Goal: Transaction & Acquisition: Register for event/course

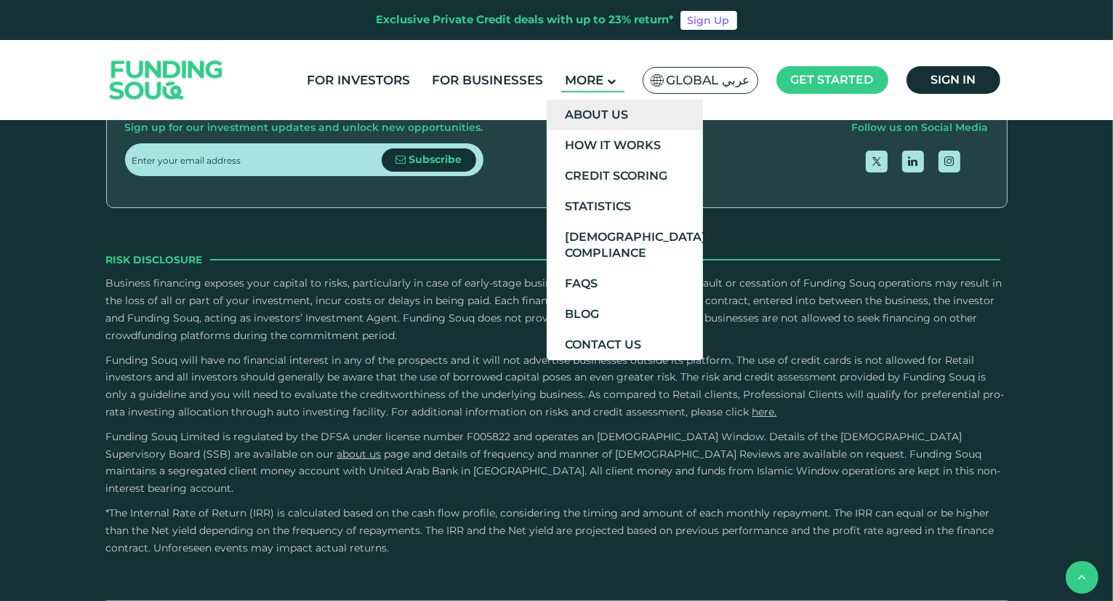
click at [608, 120] on link "About Us" at bounding box center [625, 115] width 156 height 31
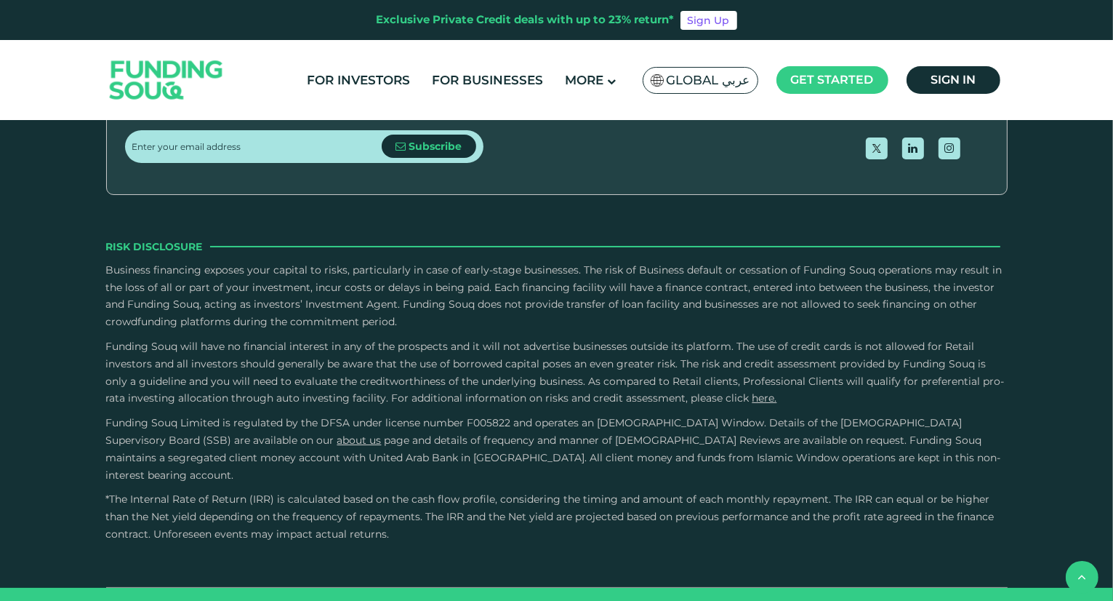
scroll to position [2269, 0]
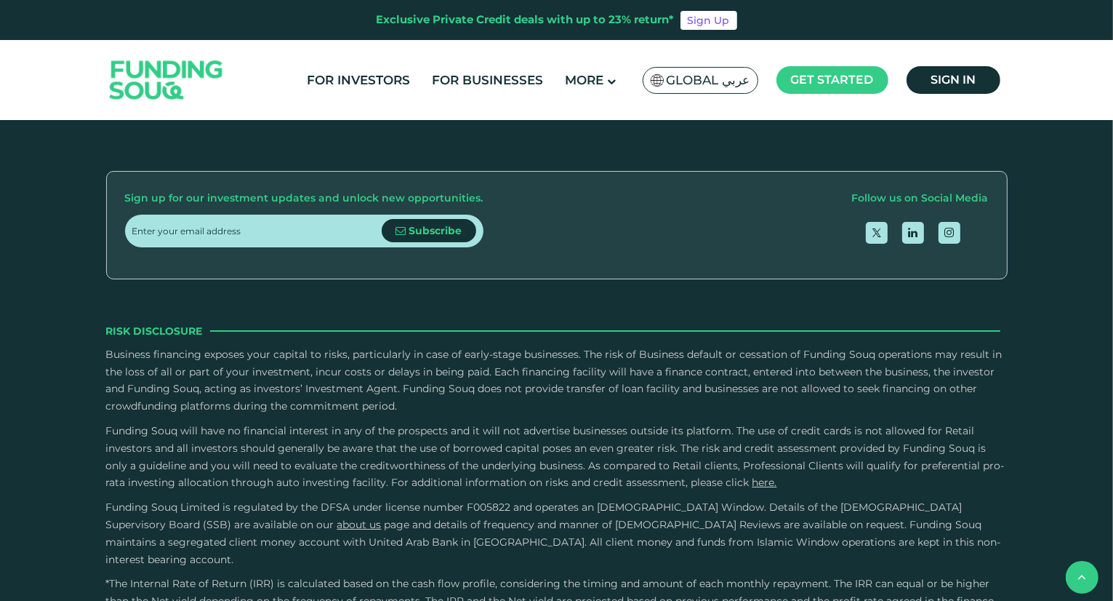
click at [610, 41] on link "Download App" at bounding box center [567, 35] width 87 height 14
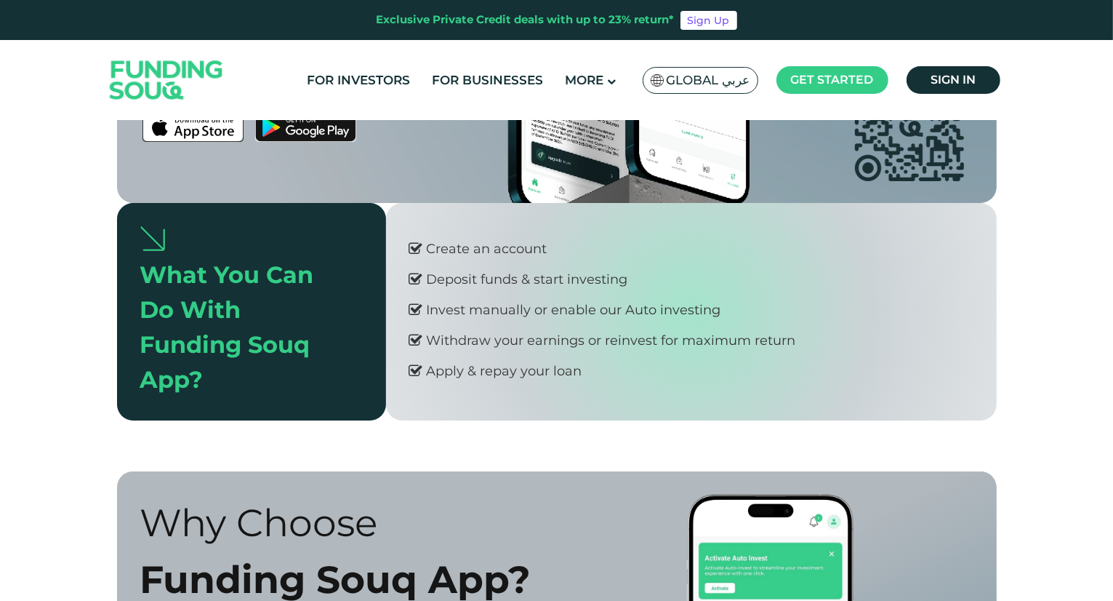
scroll to position [291, 0]
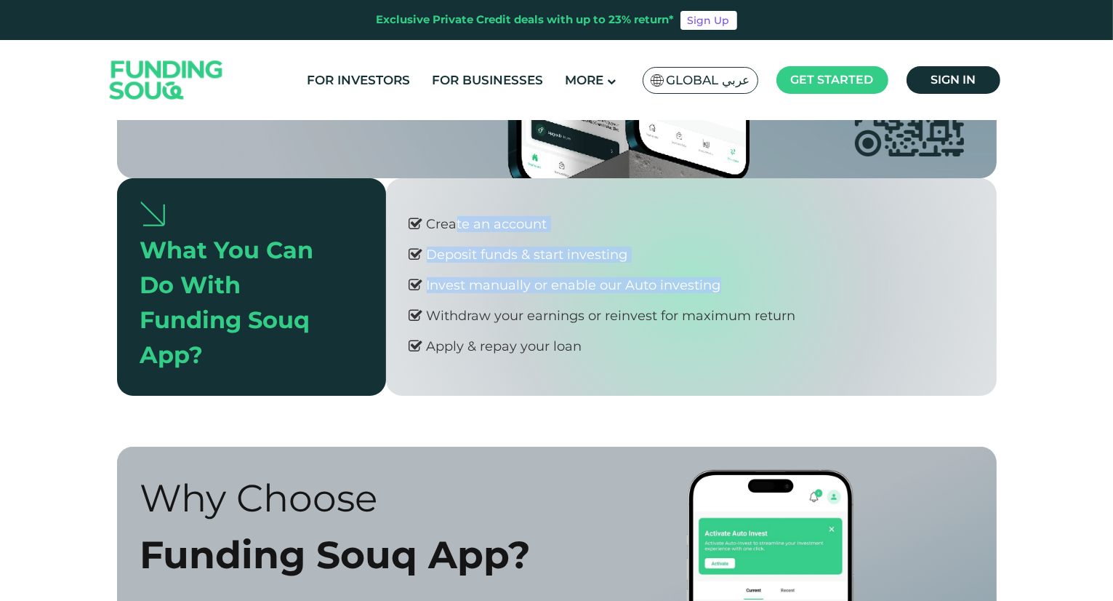
drag, startPoint x: 452, startPoint y: 225, endPoint x: 774, endPoint y: 286, distance: 327.2
click at [771, 286] on div "Create an account Deposit funds & start investing Invest manually or enable our…" at bounding box center [602, 286] width 387 height 171
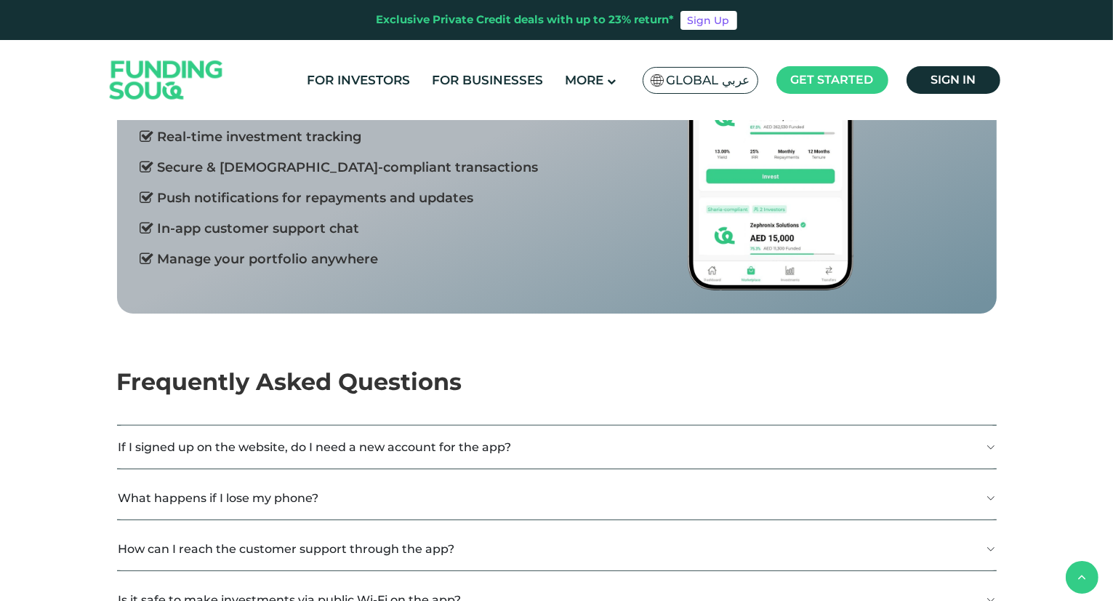
scroll to position [0, 0]
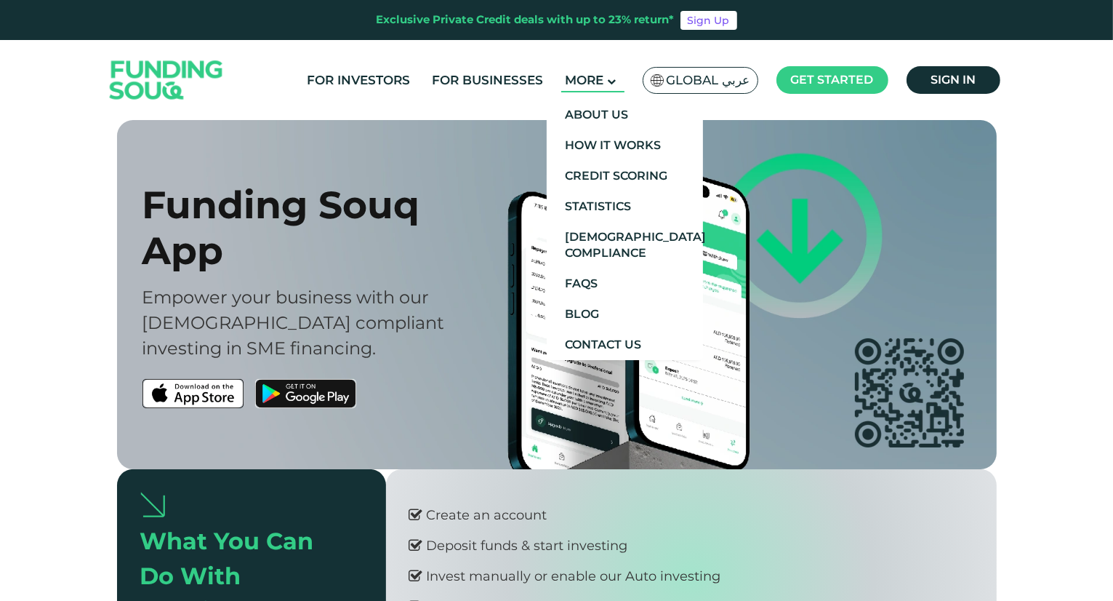
click at [593, 79] on span "More" at bounding box center [584, 80] width 39 height 15
click at [613, 230] on link "Shariah Compliance" at bounding box center [625, 245] width 156 height 47
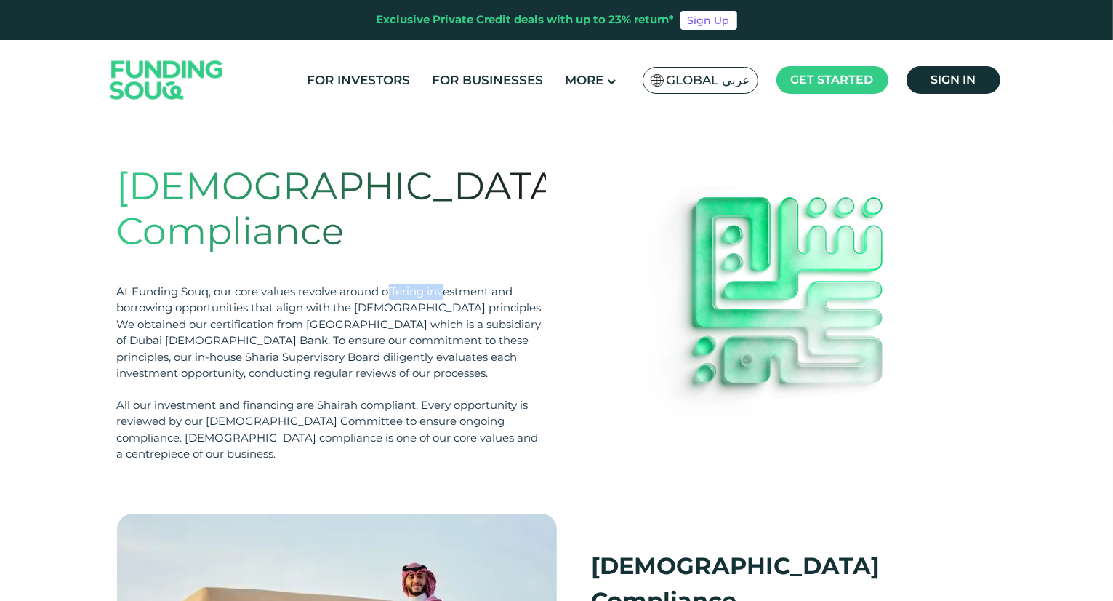
drag, startPoint x: 389, startPoint y: 245, endPoint x: 463, endPoint y: 249, distance: 73.6
click at [452, 284] on div "At Funding Souq, our core values revolve around offering investment and borrowi…" at bounding box center [331, 333] width 429 height 98
click at [471, 284] on div "At Funding Souq, our core values revolve around offering investment and borrowi…" at bounding box center [331, 333] width 429 height 98
click at [231, 284] on div "At Funding Souq, our core values revolve around offering investment and borrowi…" at bounding box center [331, 333] width 429 height 98
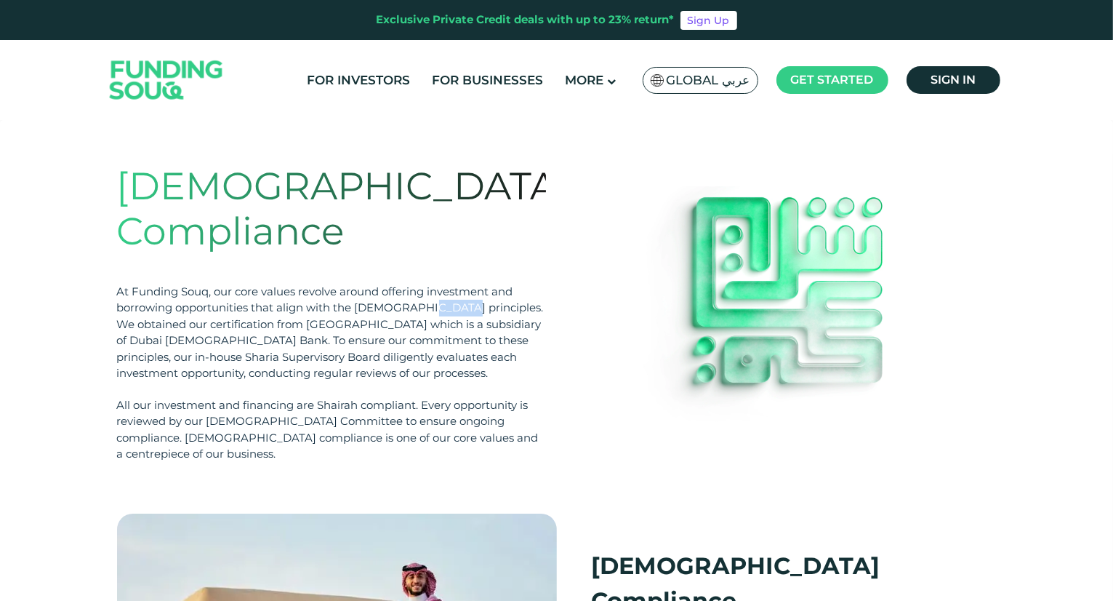
drag, startPoint x: 422, startPoint y: 262, endPoint x: 454, endPoint y: 262, distance: 32.0
click at [451, 284] on div "At Funding Souq, our core values revolve around offering investment and borrowi…" at bounding box center [331, 333] width 429 height 98
drag, startPoint x: 483, startPoint y: 262, endPoint x: 252, endPoint y: 276, distance: 231.7
click at [252, 284] on div "At Funding Souq, our core values revolve around offering investment and borrowi…" at bounding box center [331, 333] width 429 height 98
click at [251, 284] on div "At Funding Souq, our core values revolve around offering investment and borrowi…" at bounding box center [331, 333] width 429 height 98
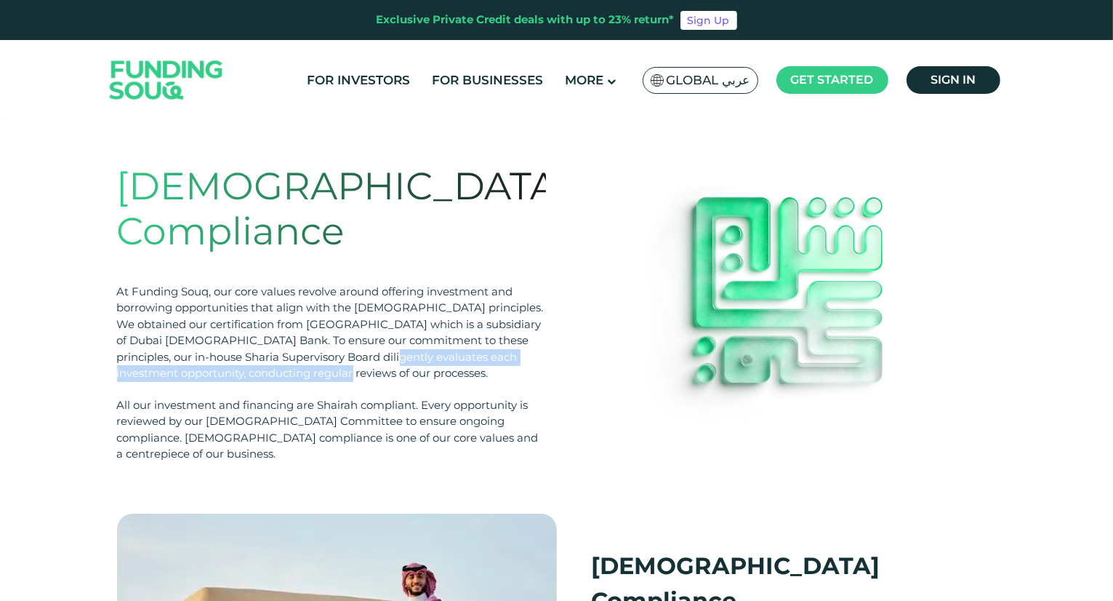
drag, startPoint x: 378, startPoint y: 311, endPoint x: 367, endPoint y: 328, distance: 21.0
click at [367, 328] on div "At Funding Souq, our core values revolve around offering investment and borrowi…" at bounding box center [331, 333] width 429 height 98
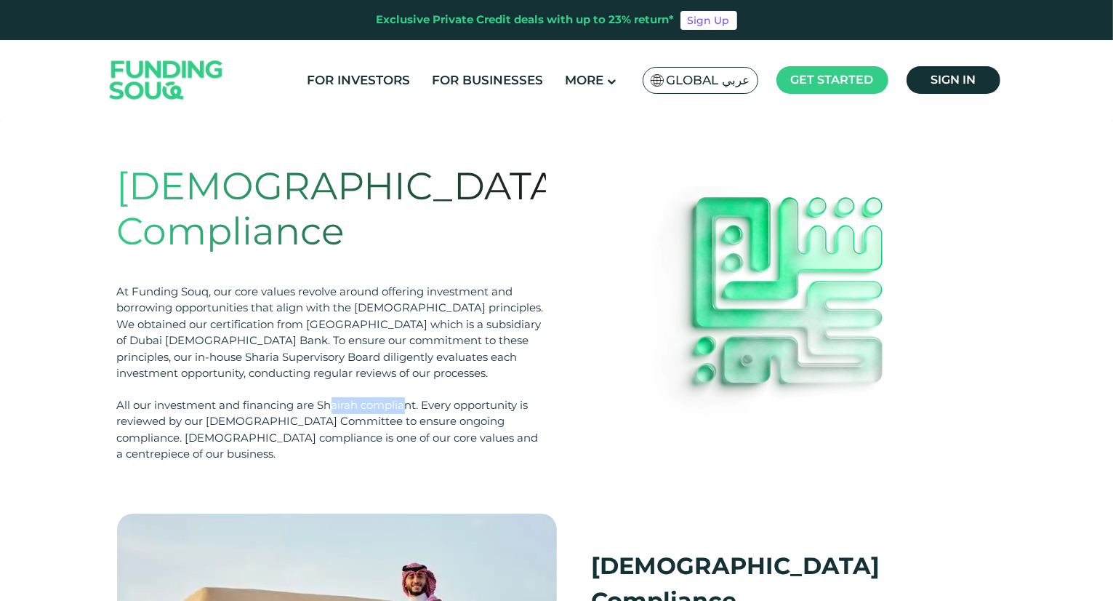
drag, startPoint x: 337, startPoint y: 361, endPoint x: 415, endPoint y: 361, distance: 77.8
click at [413, 397] on div "All our investment and financing are Shairah compliant. Every opportunity is re…" at bounding box center [331, 429] width 429 height 65
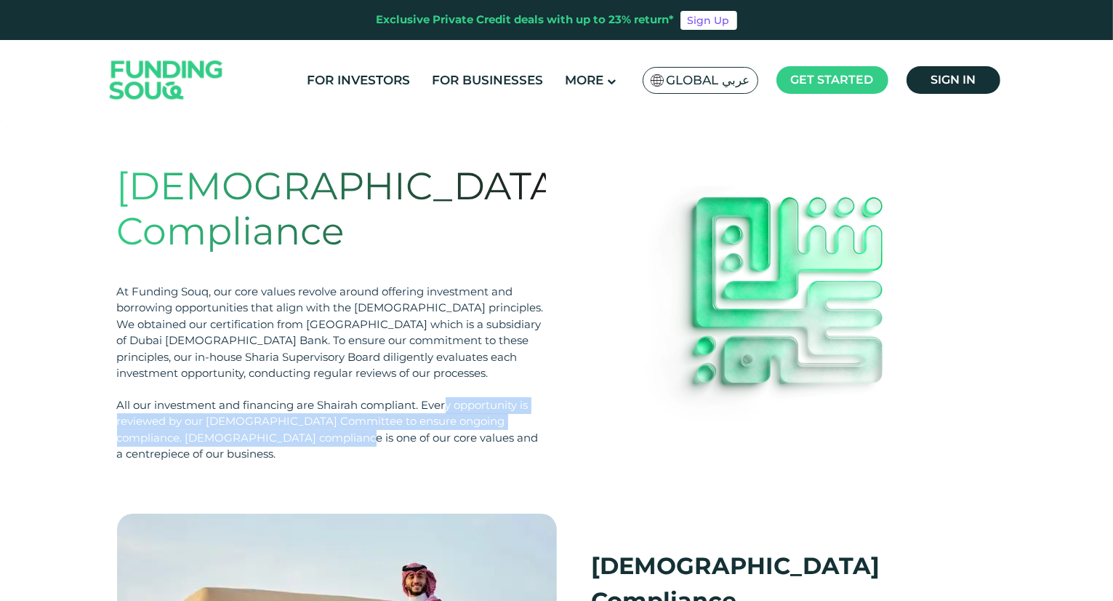
drag, startPoint x: 448, startPoint y: 361, endPoint x: 385, endPoint y: 385, distance: 66.7
click at [319, 397] on div "All our investment and financing are Shairah compliant. Every opportunity is re…" at bounding box center [331, 429] width 429 height 65
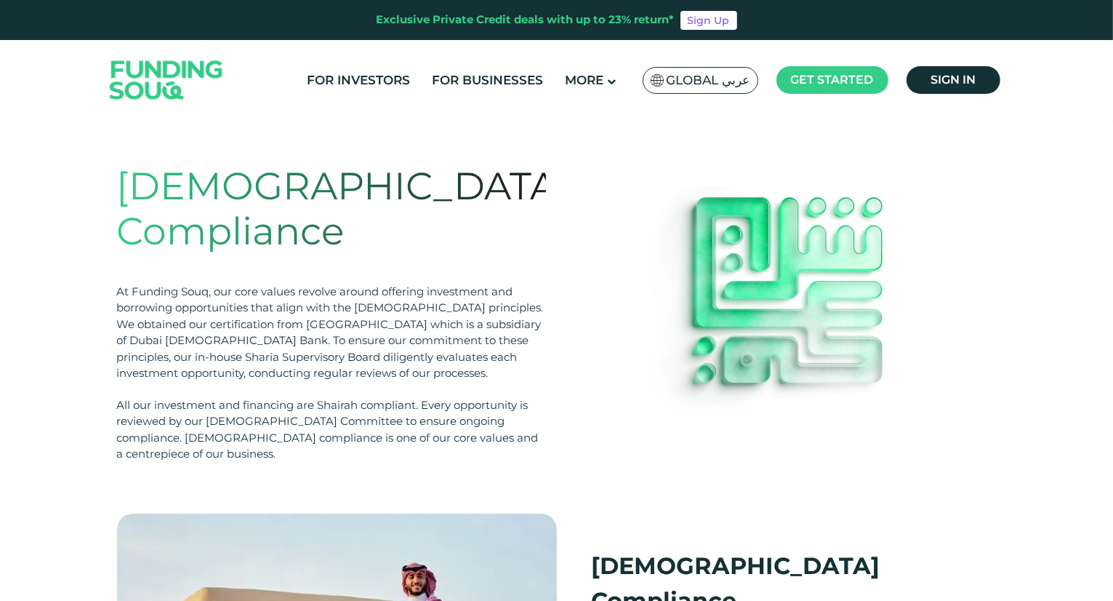
click at [617, 385] on div at bounding box center [782, 313] width 429 height 299
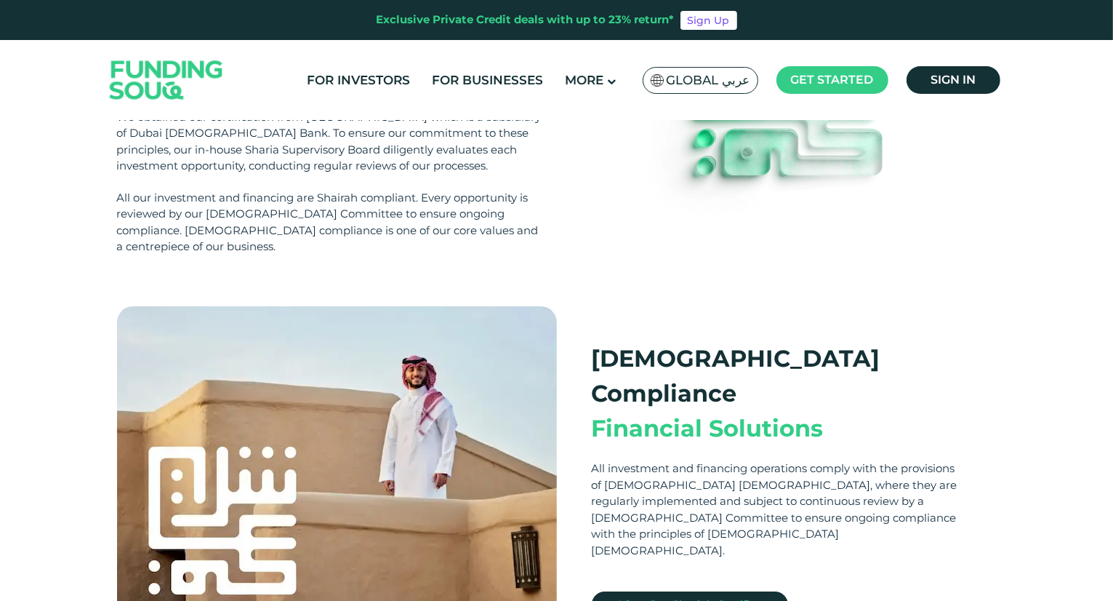
scroll to position [218, 0]
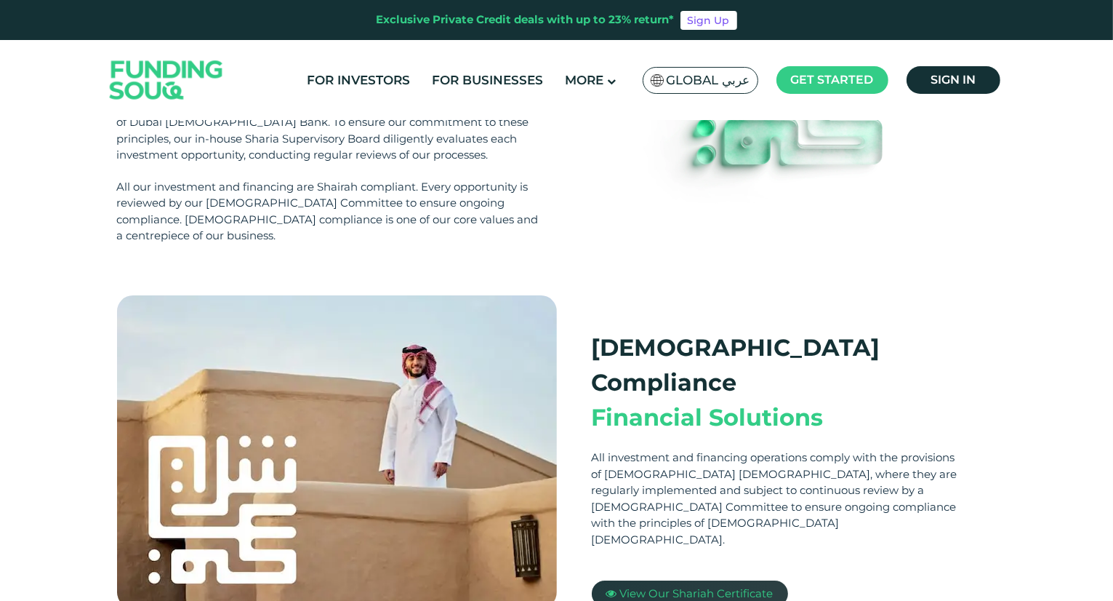
click at [703, 586] on span "View Our Shariah Certificate" at bounding box center [696, 593] width 153 height 14
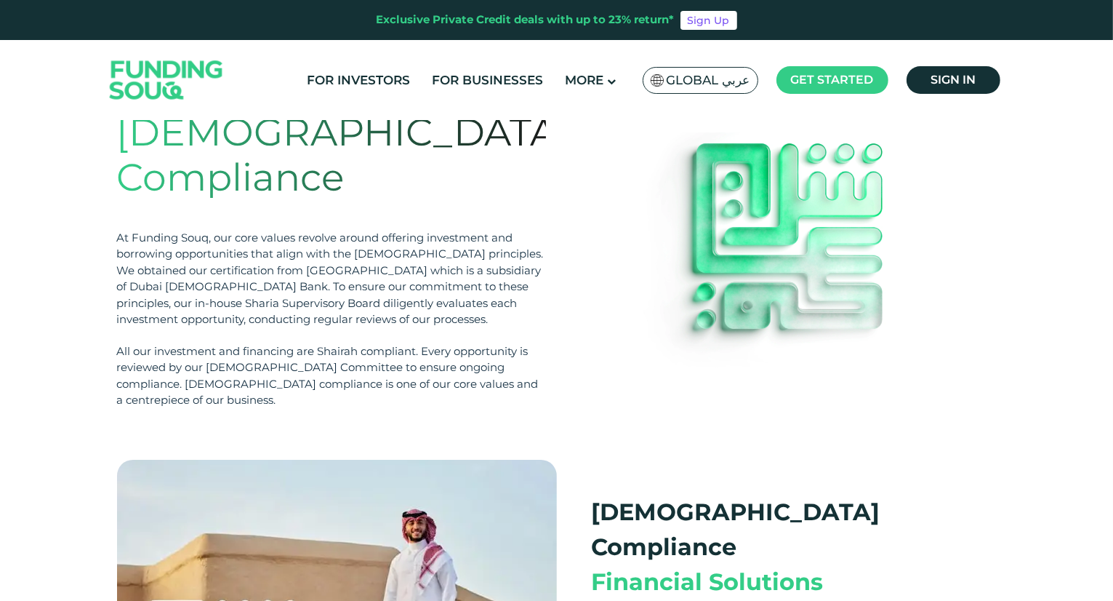
scroll to position [0, 0]
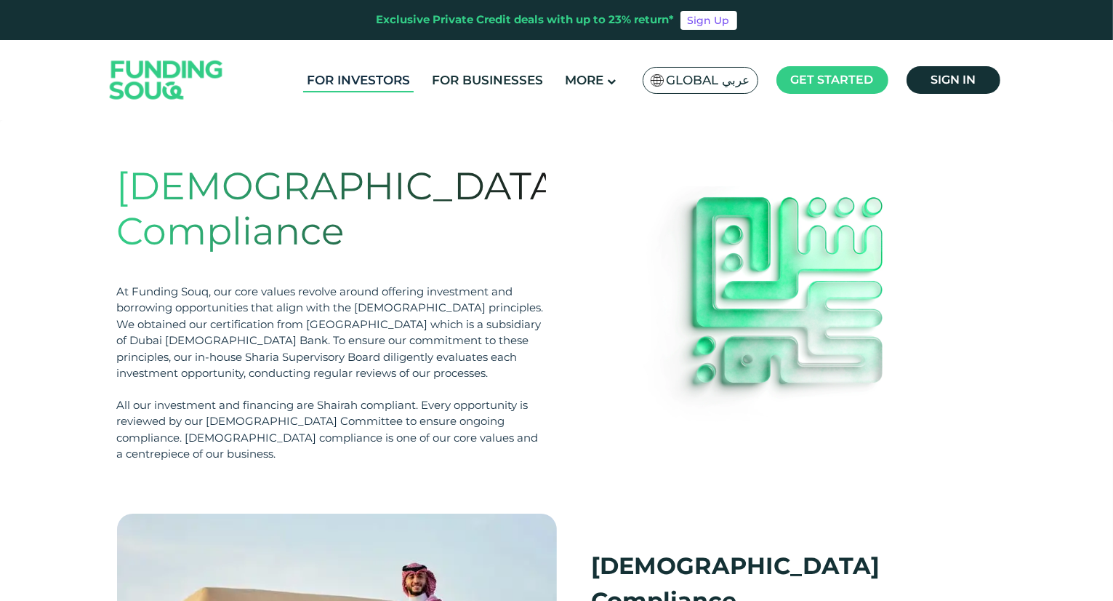
click at [405, 82] on link "For Investors" at bounding box center [358, 80] width 111 height 24
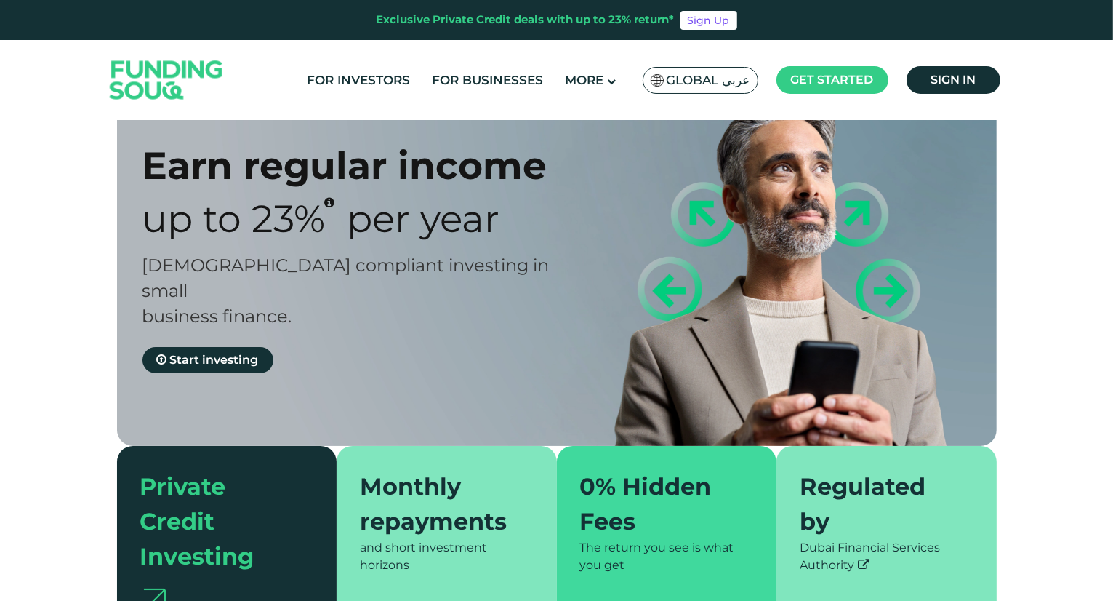
scroll to position [73, 0]
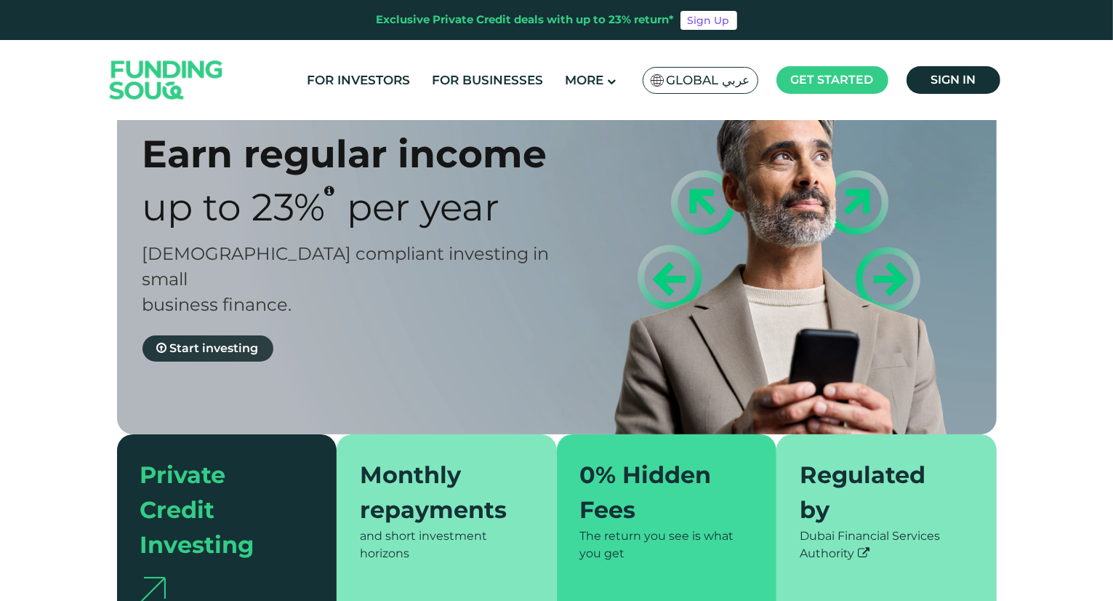
click at [223, 341] on span "Start investing" at bounding box center [214, 348] width 89 height 14
